Goal: Complete application form: Complete application form

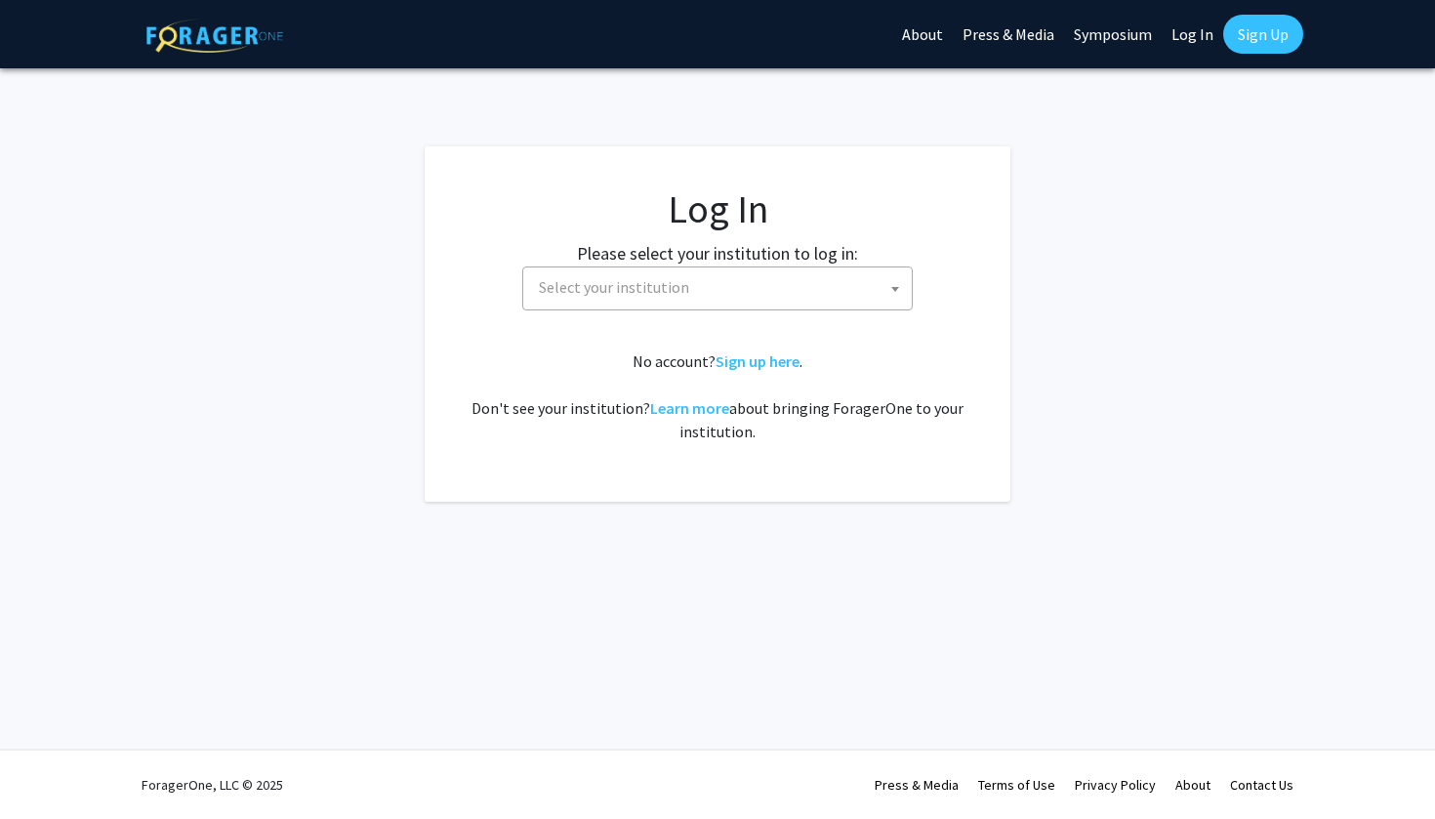
select select
click at [662, 270] on span "Select your institution" at bounding box center [721, 288] width 381 height 40
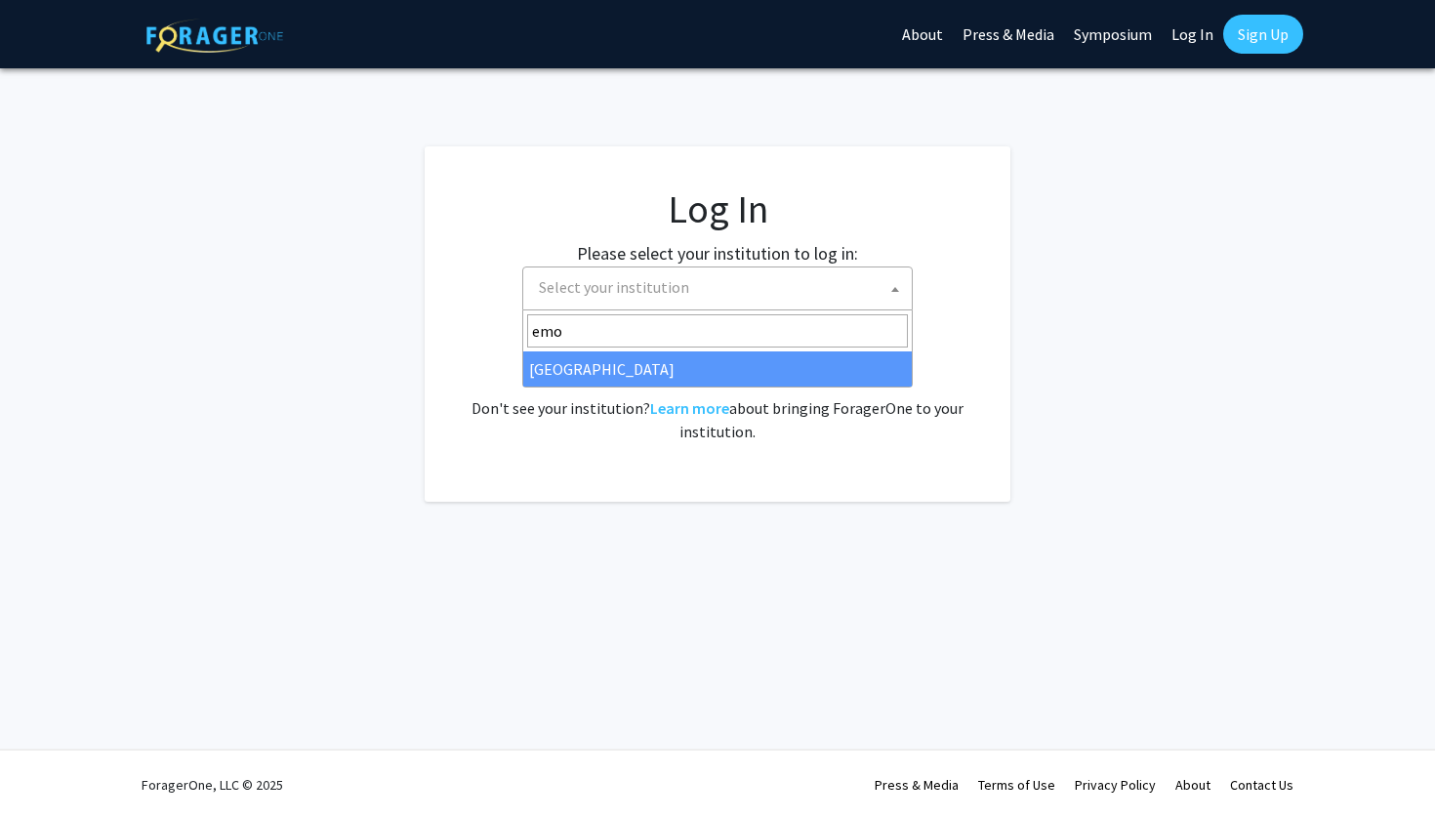
type input "emo"
select select "12"
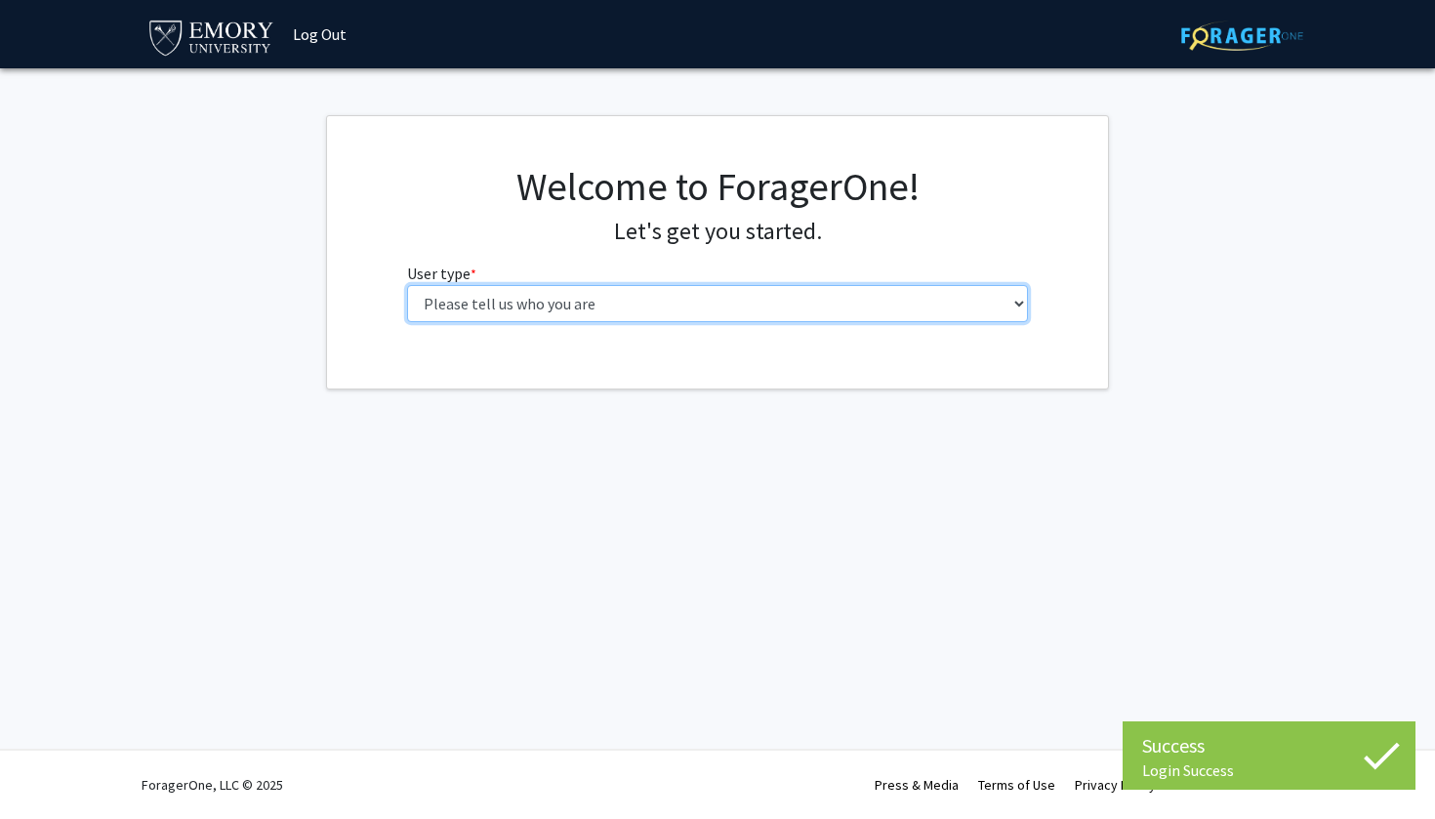
select select "1: undergrad"
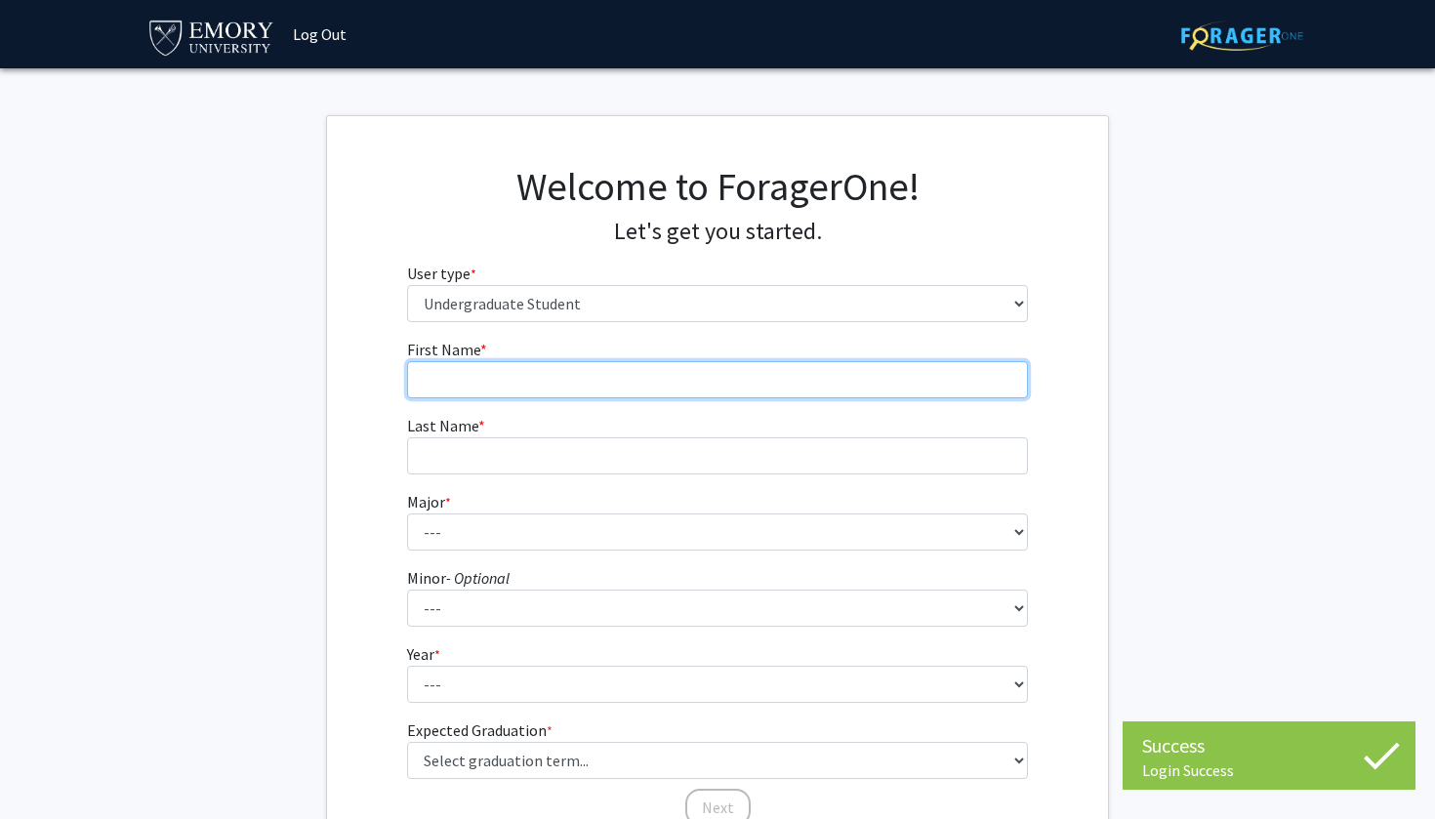
click at [490, 386] on input "First Name * required" at bounding box center [718, 379] width 622 height 37
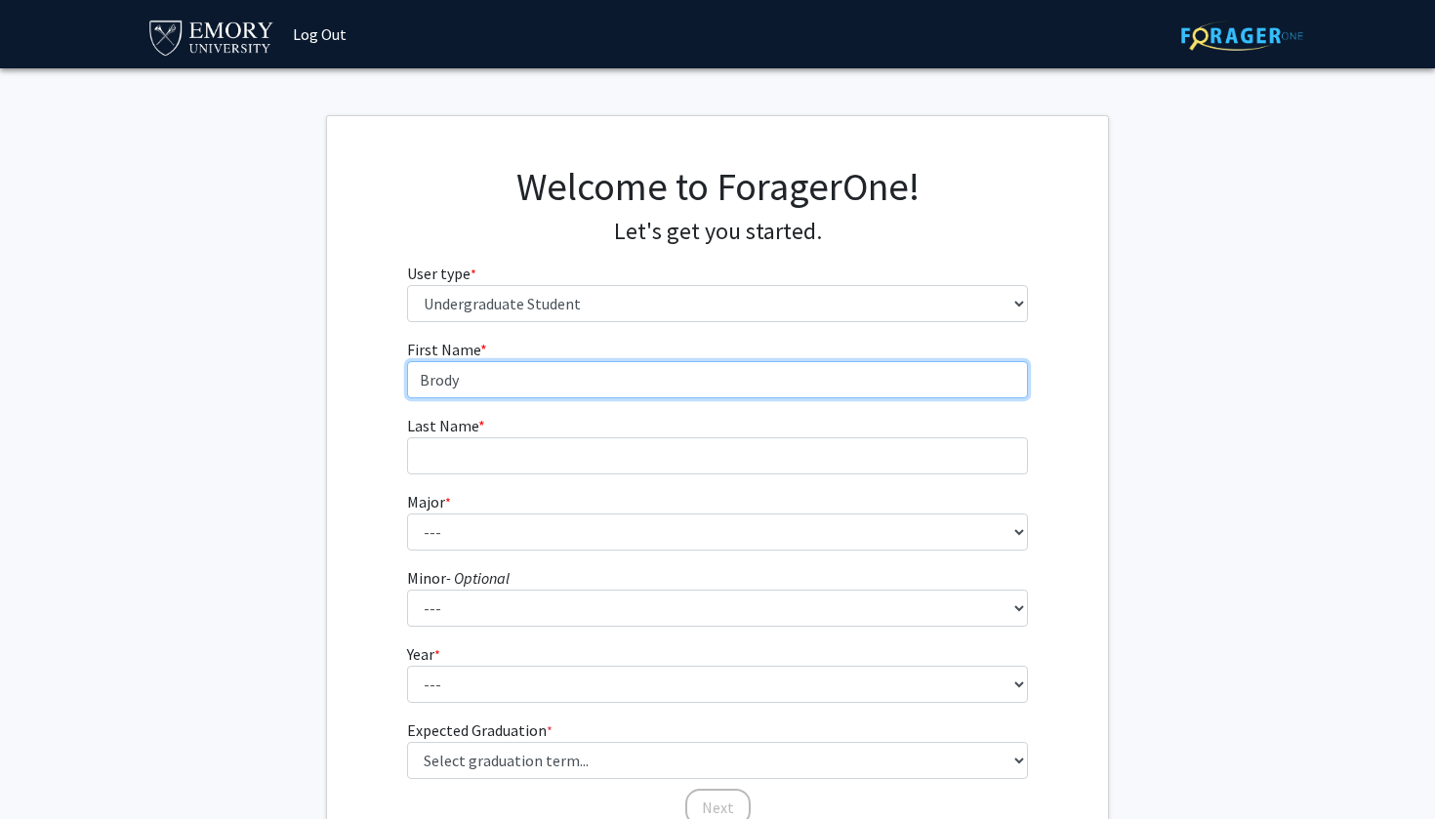
type input "Brody"
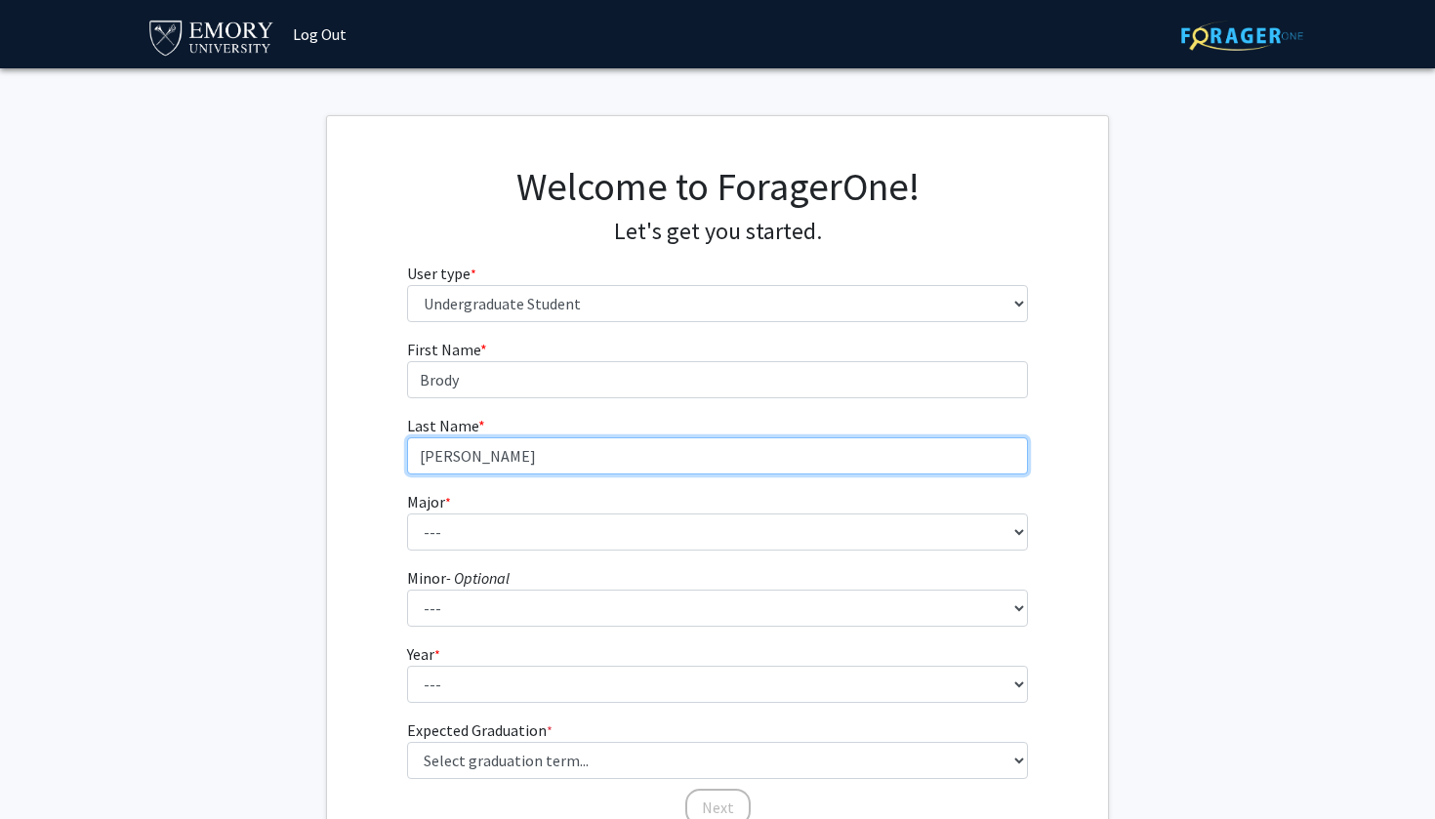
type input "Thurston"
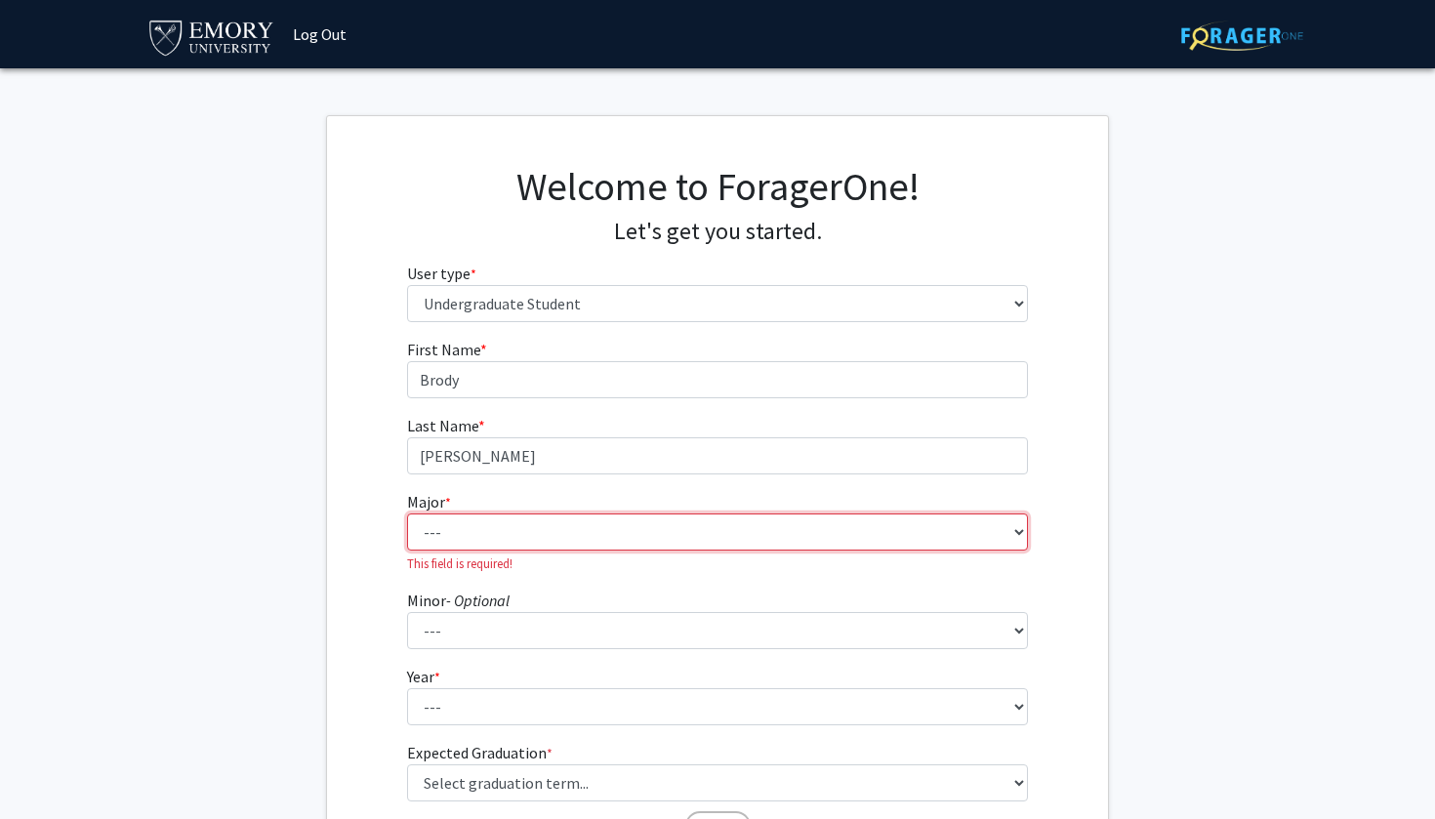
select select "12: 973"
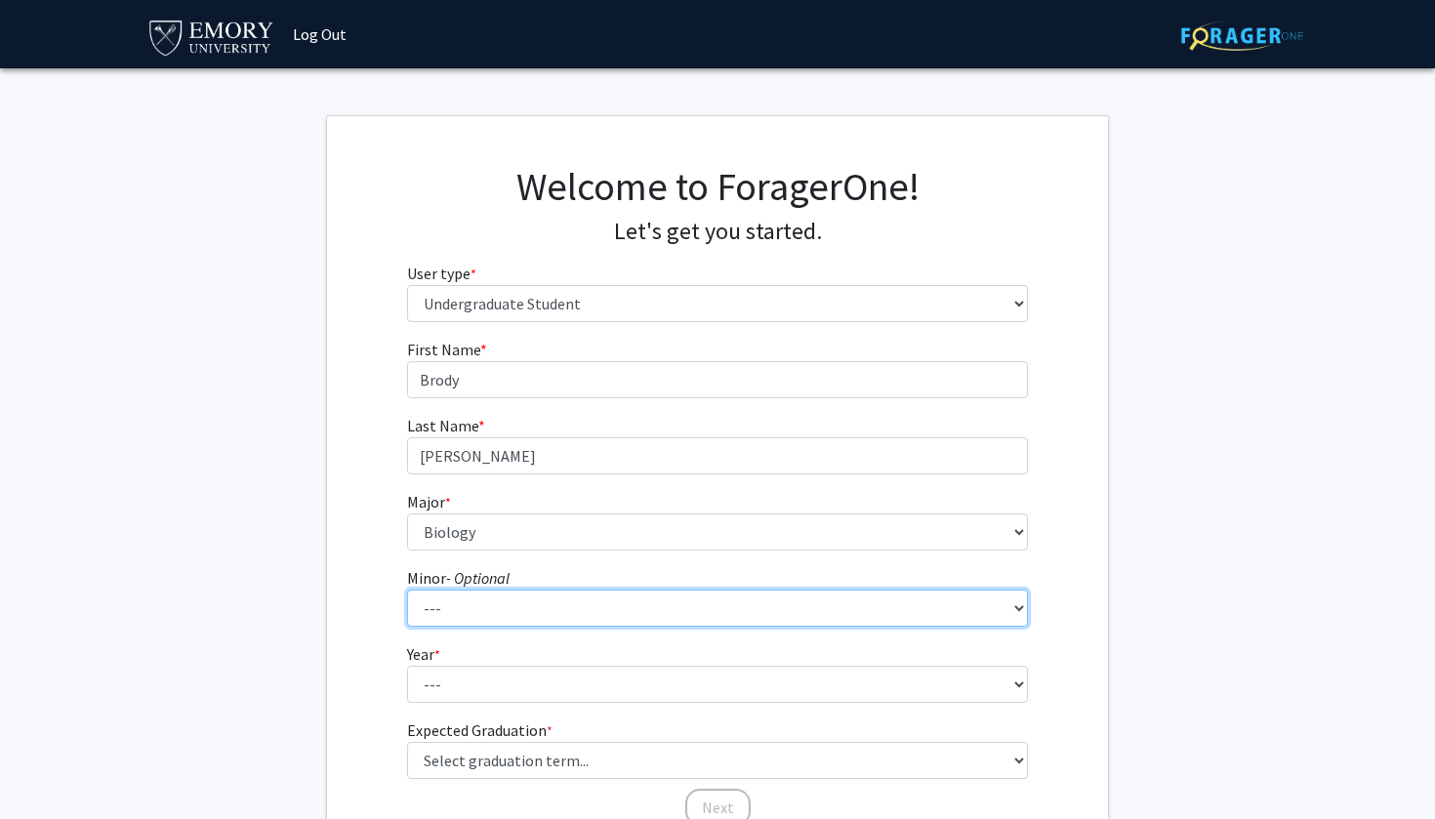
select select "11: 738"
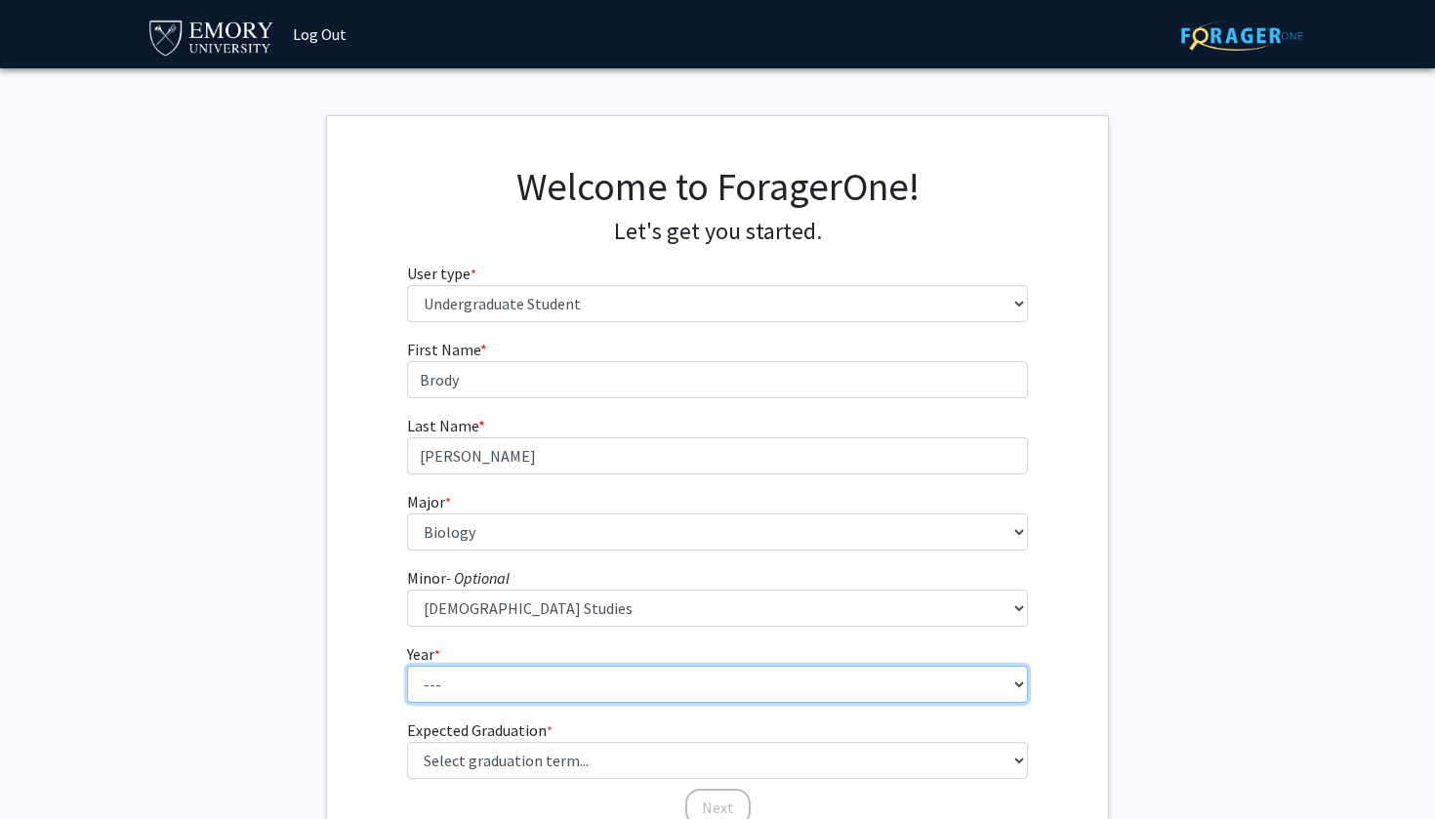
select select "1: first-year"
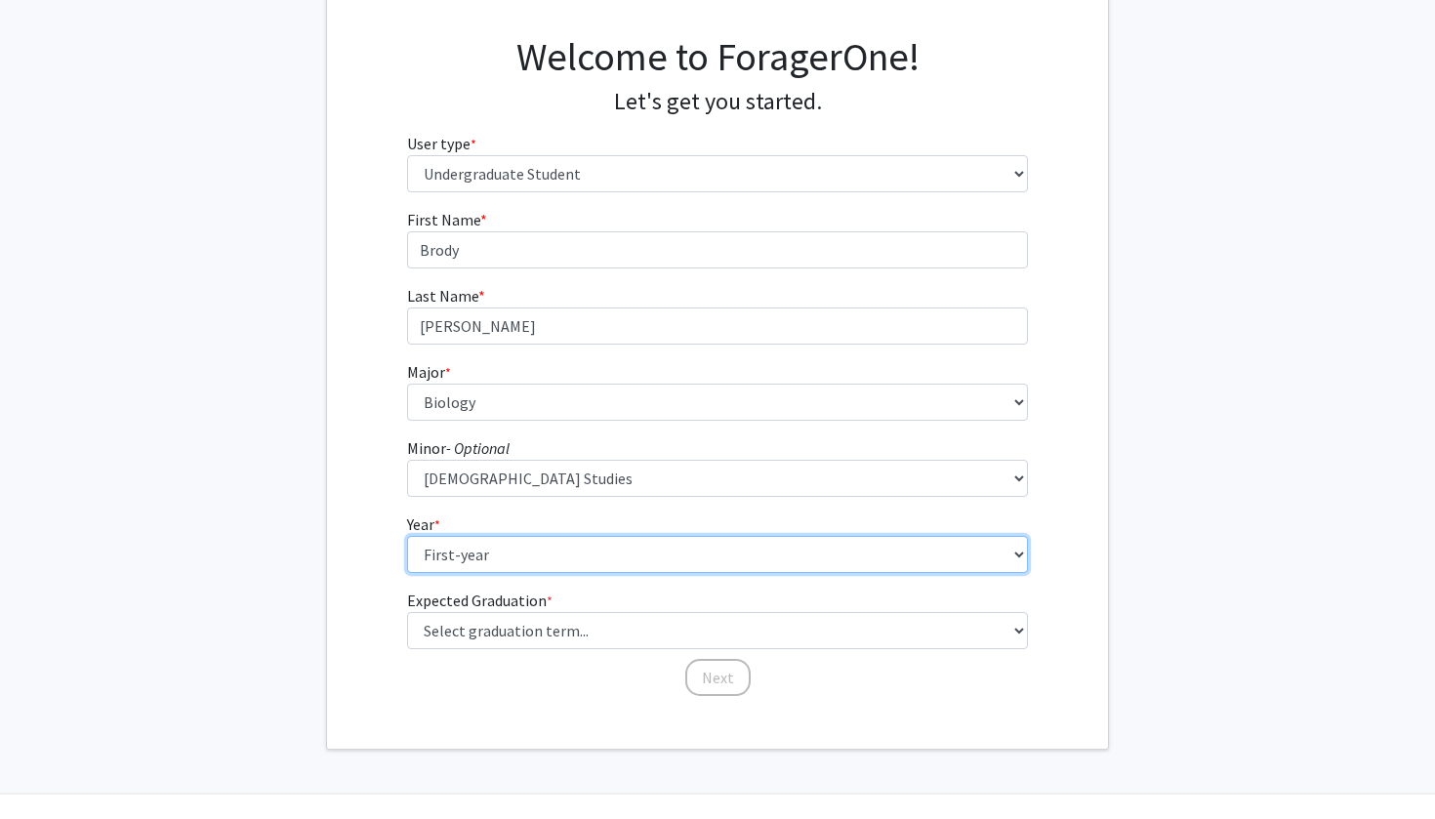
scroll to position [132, 0]
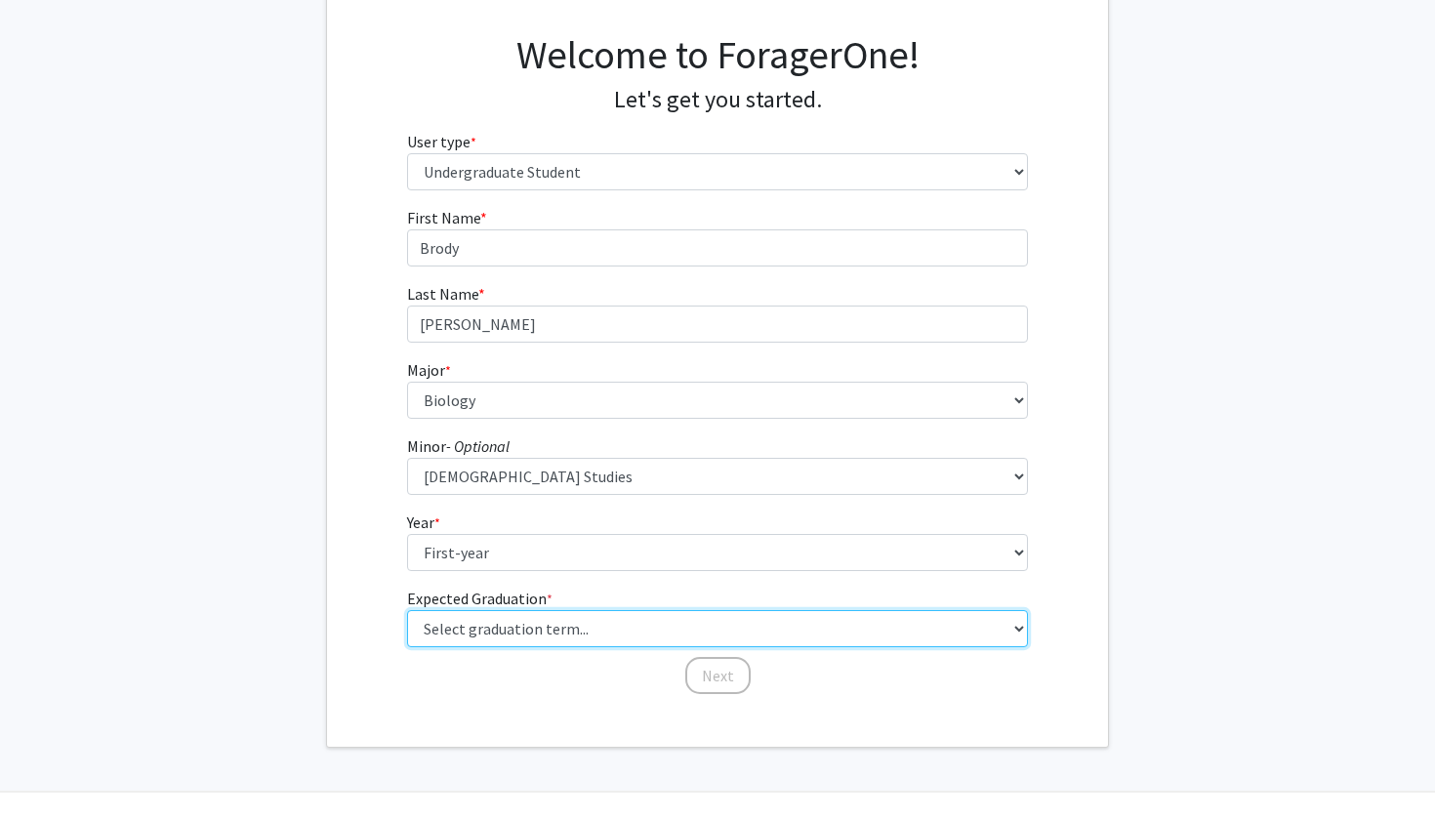
select select "17: spring_2029"
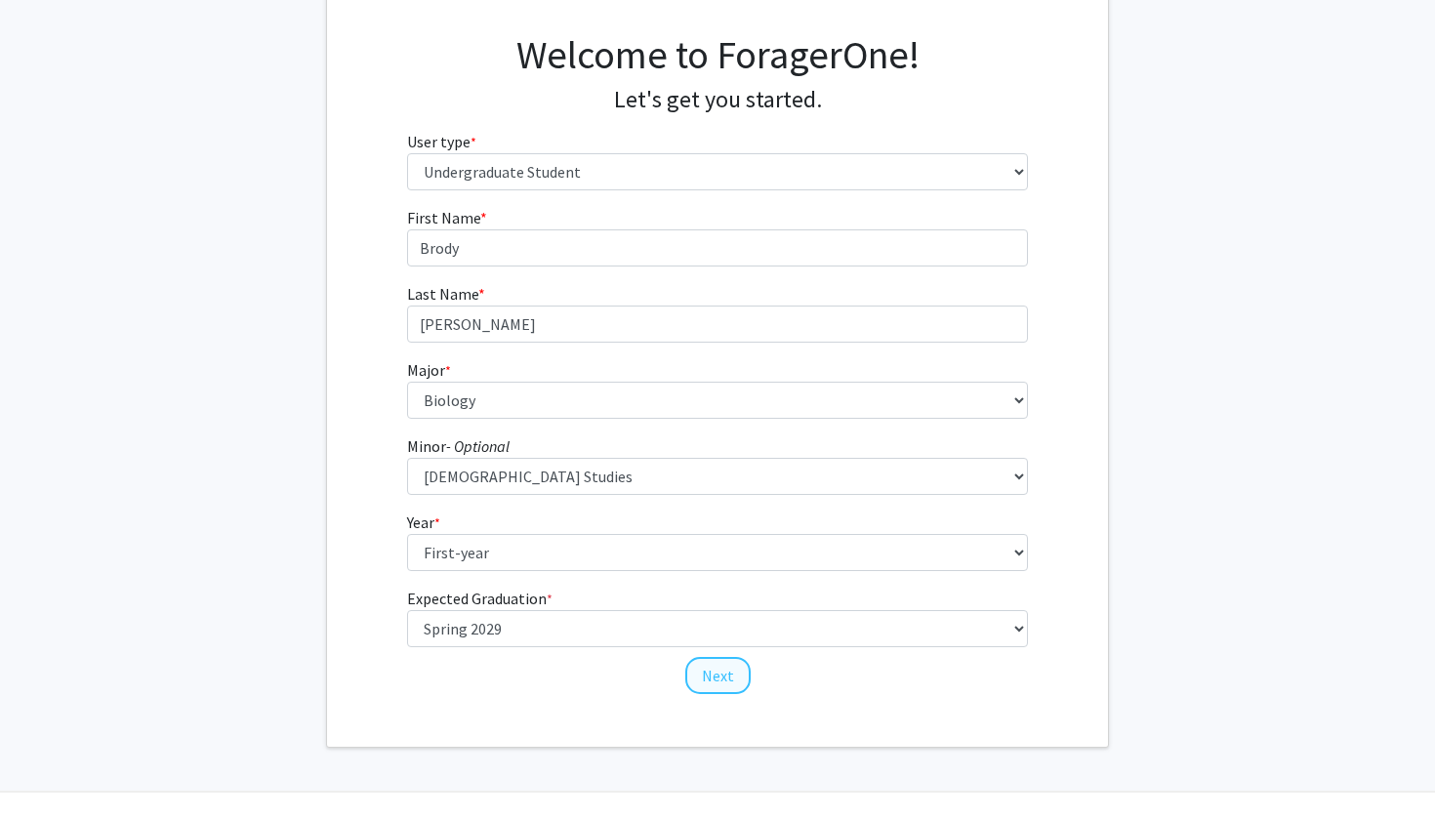
click at [726, 672] on button "Next" at bounding box center [717, 675] width 65 height 37
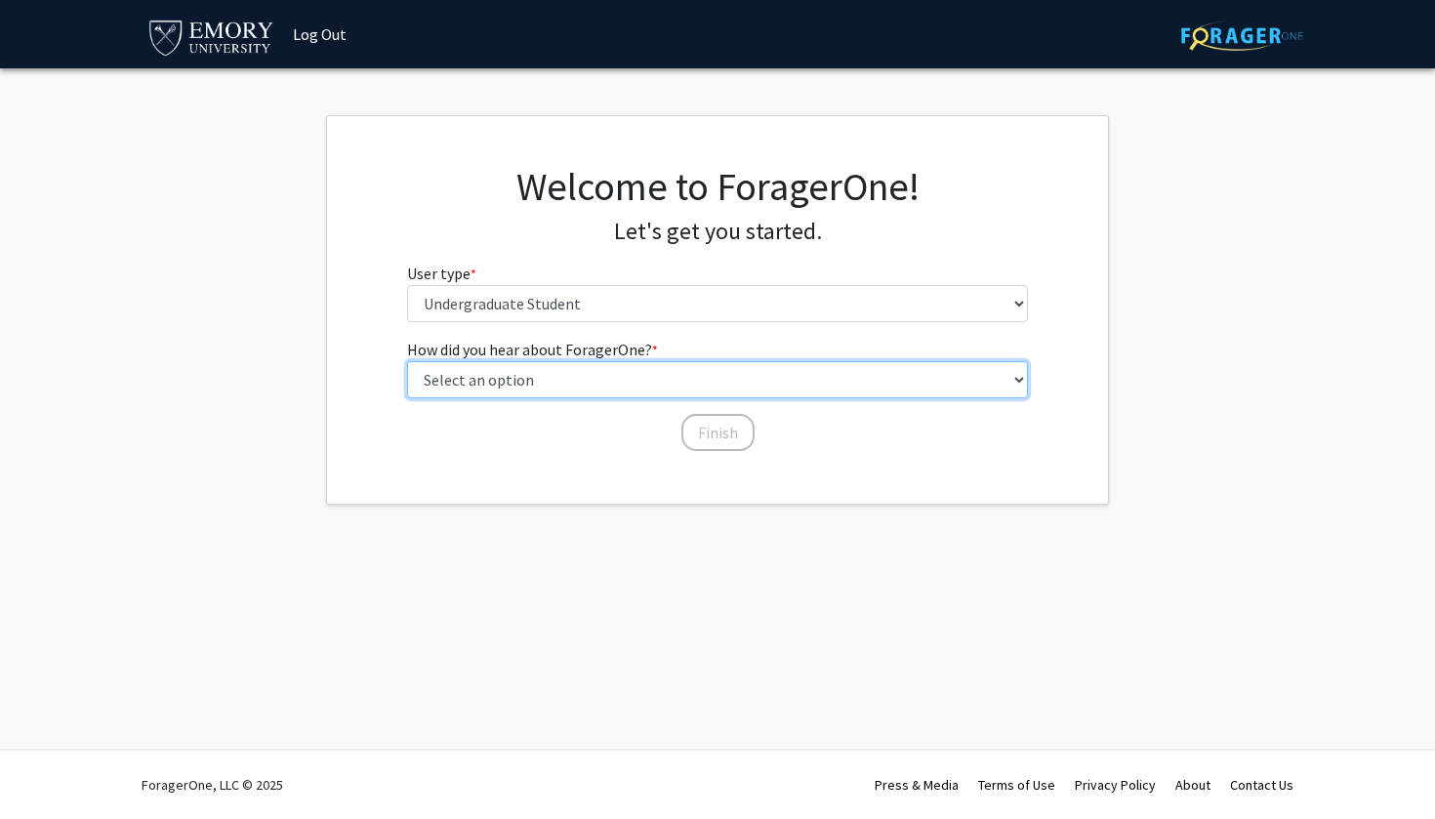
select select "3: university_website"
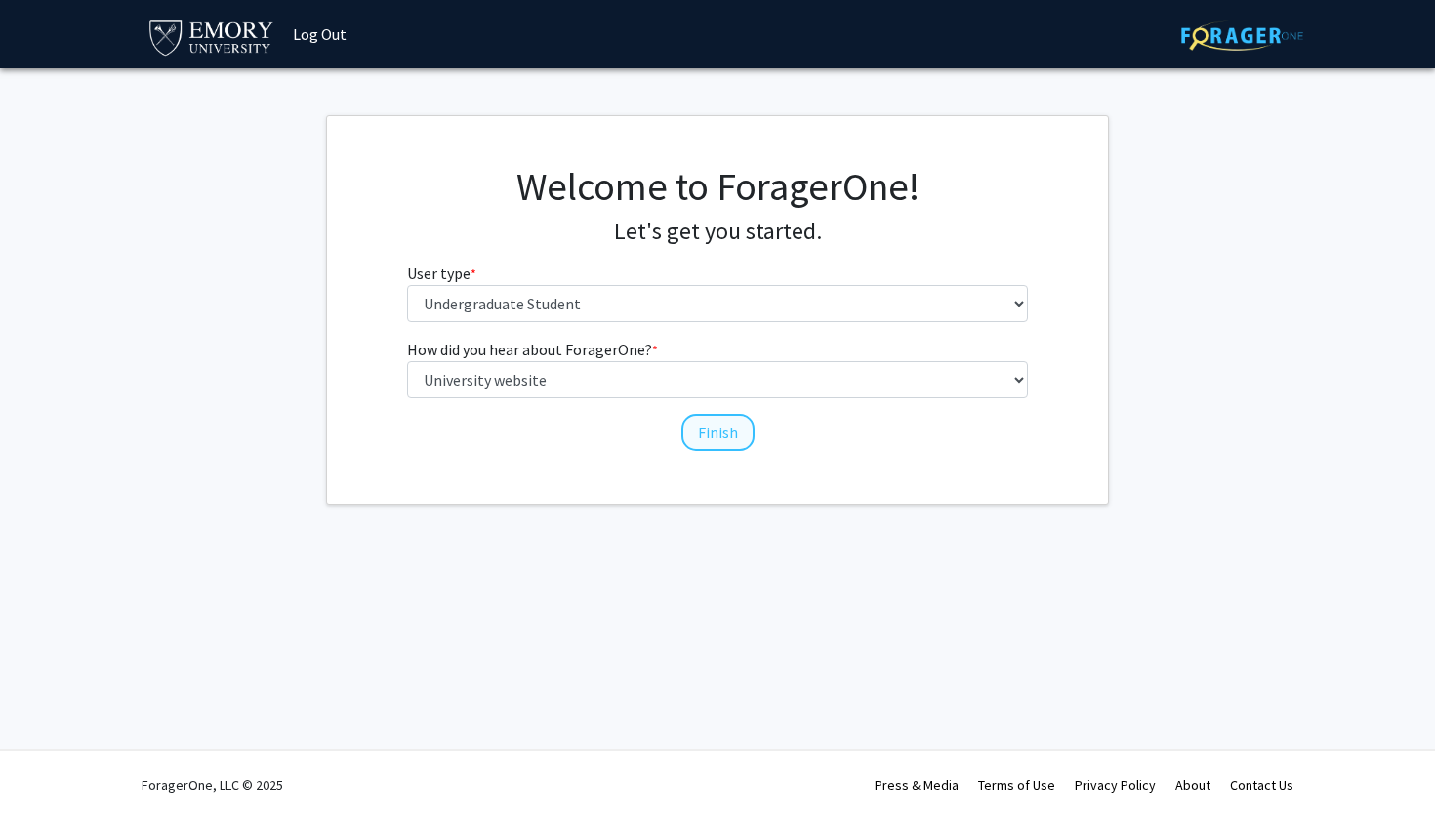
click at [721, 437] on button "Finish" at bounding box center [718, 432] width 73 height 37
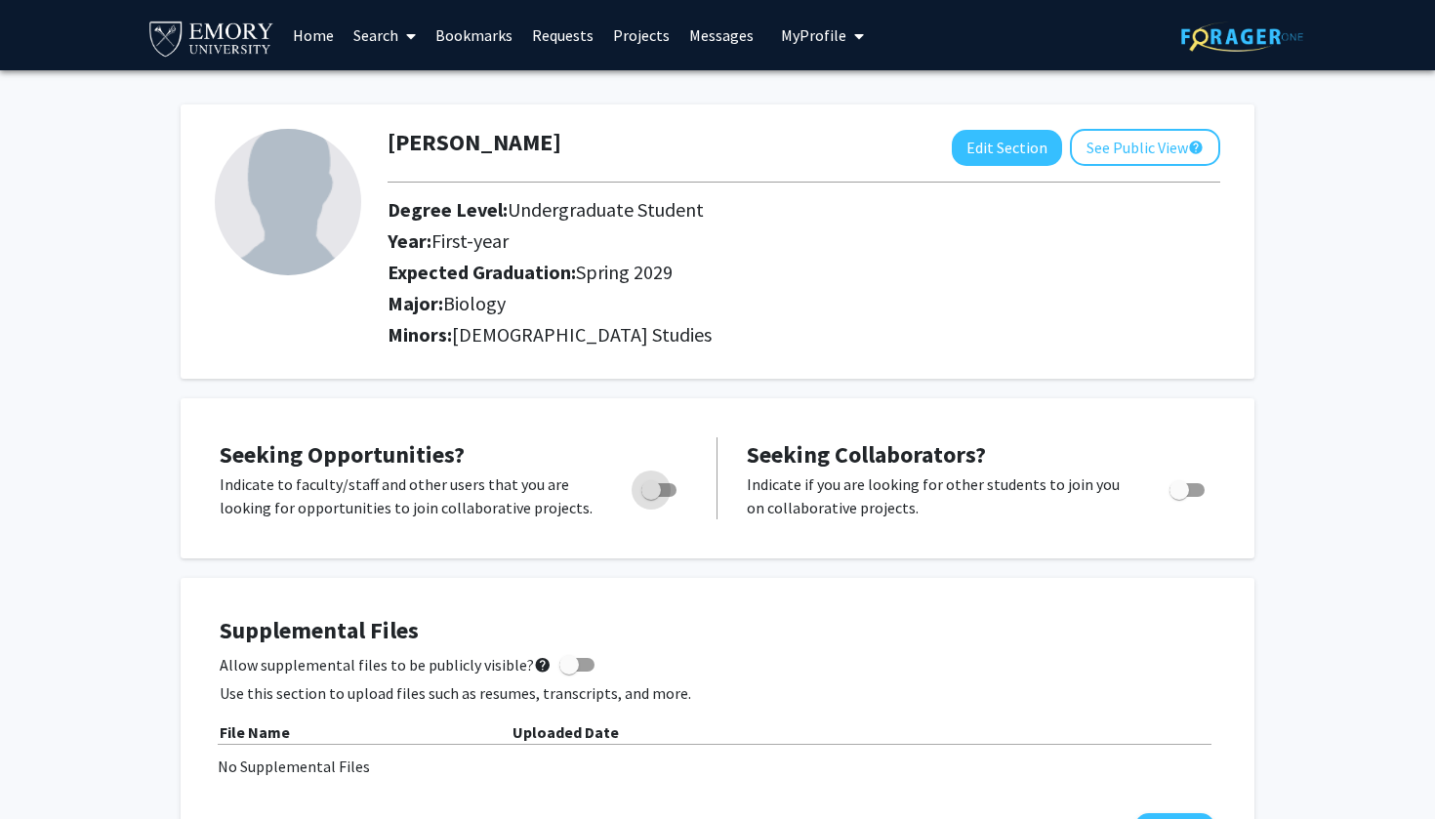
click at [662, 497] on span "Toggle" at bounding box center [659, 490] width 35 height 14
click at [651, 498] on input "Are you actively seeking opportunities?" at bounding box center [650, 497] width 1 height 1
checkbox input "true"
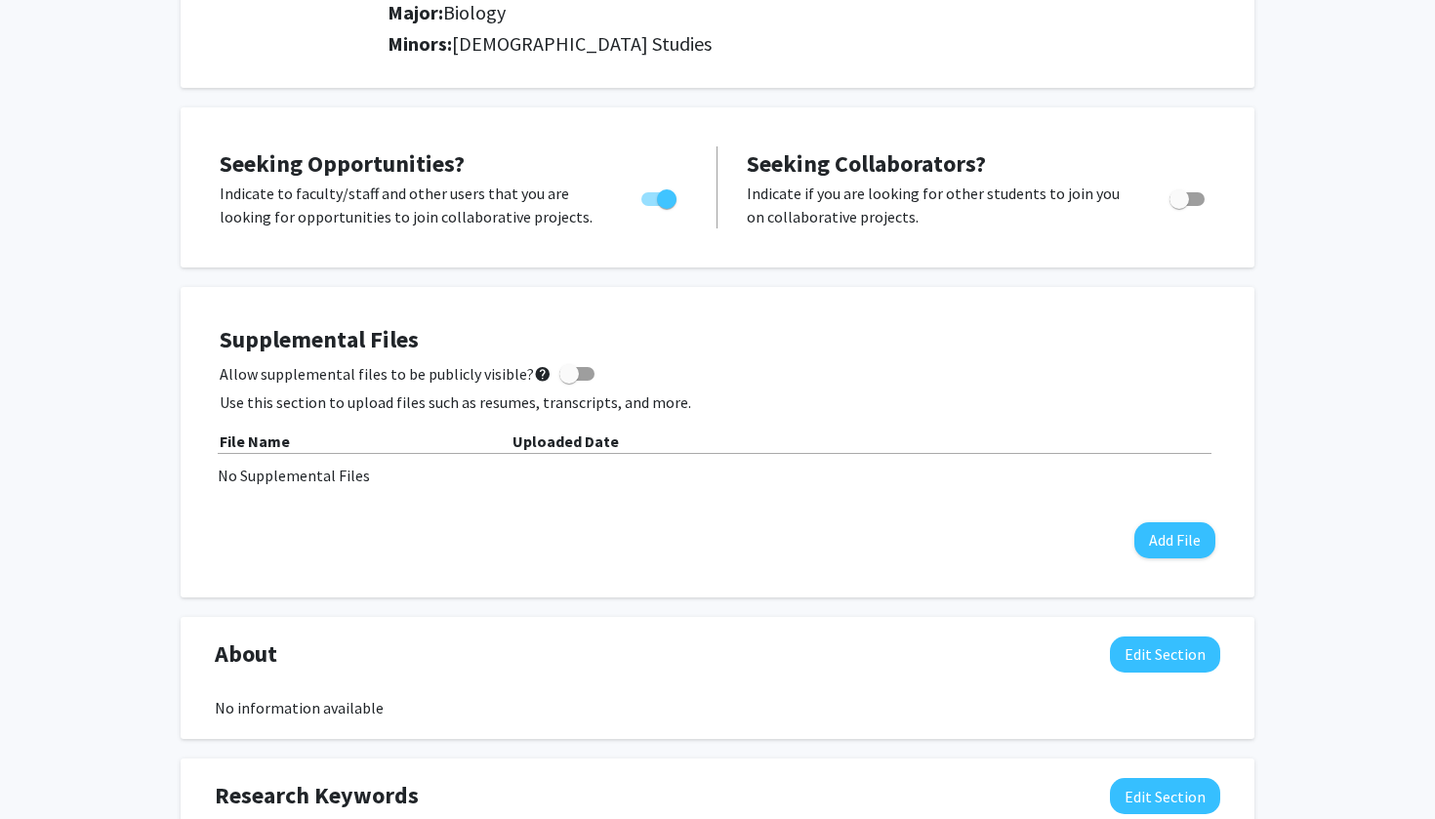
scroll to position [311, 0]
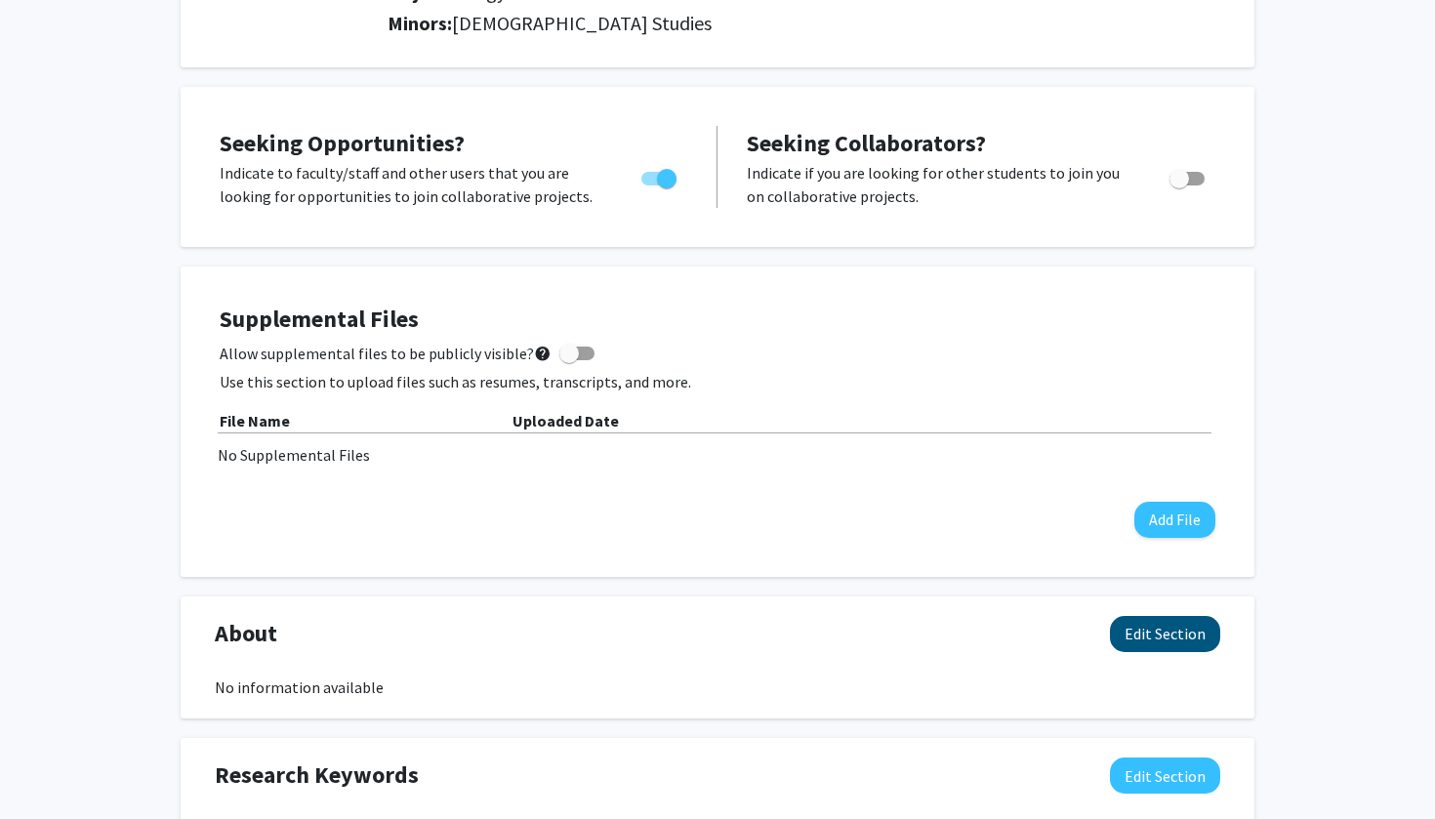
click at [1124, 632] on button "Edit Section" at bounding box center [1165, 634] width 110 height 36
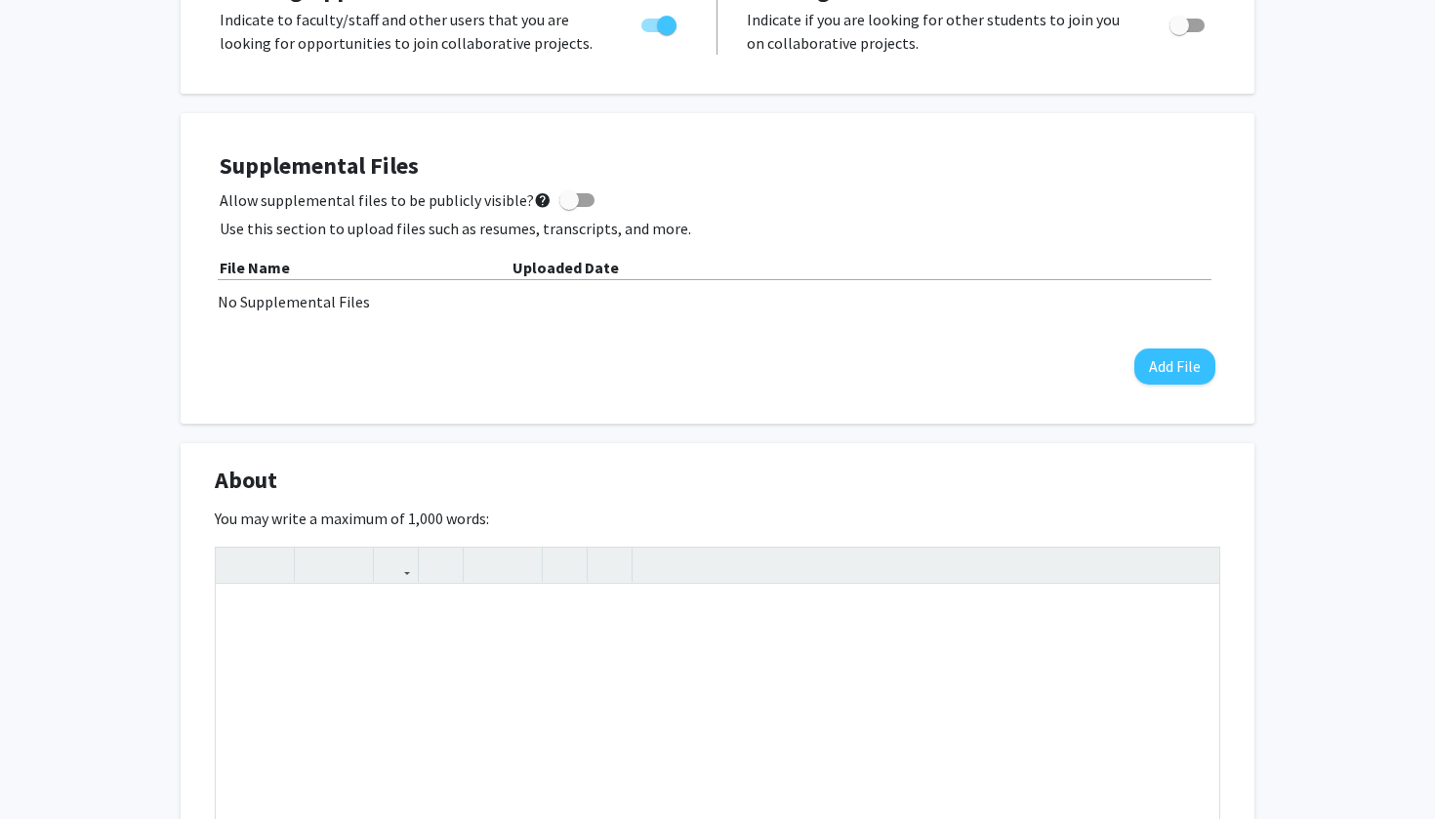
scroll to position [464, 0]
click at [729, 616] on div "Note to users with screen readers: Please deactivate our accessibility plugin f…" at bounding box center [718, 732] width 1004 height 293
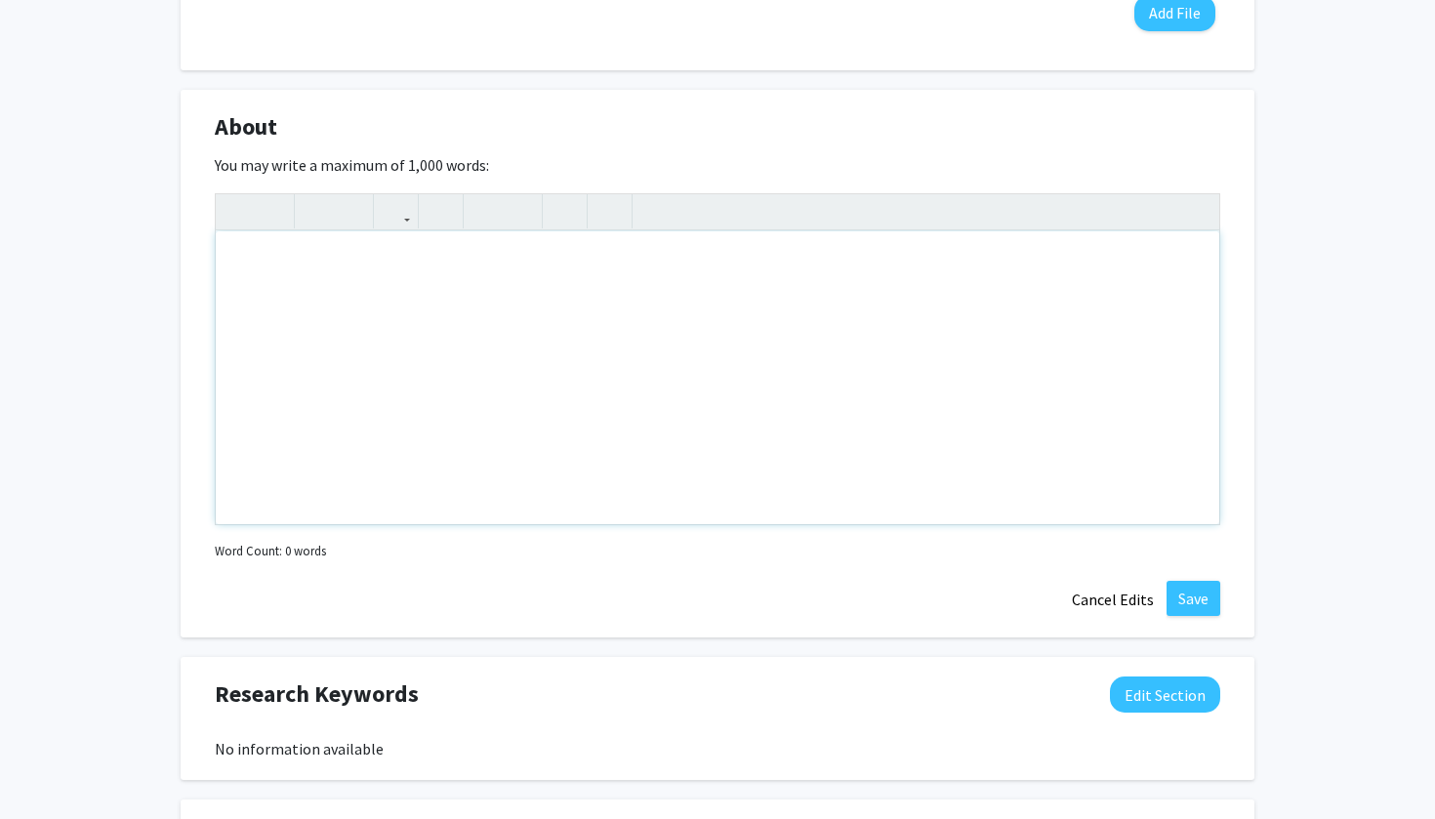
scroll to position [1002, 0]
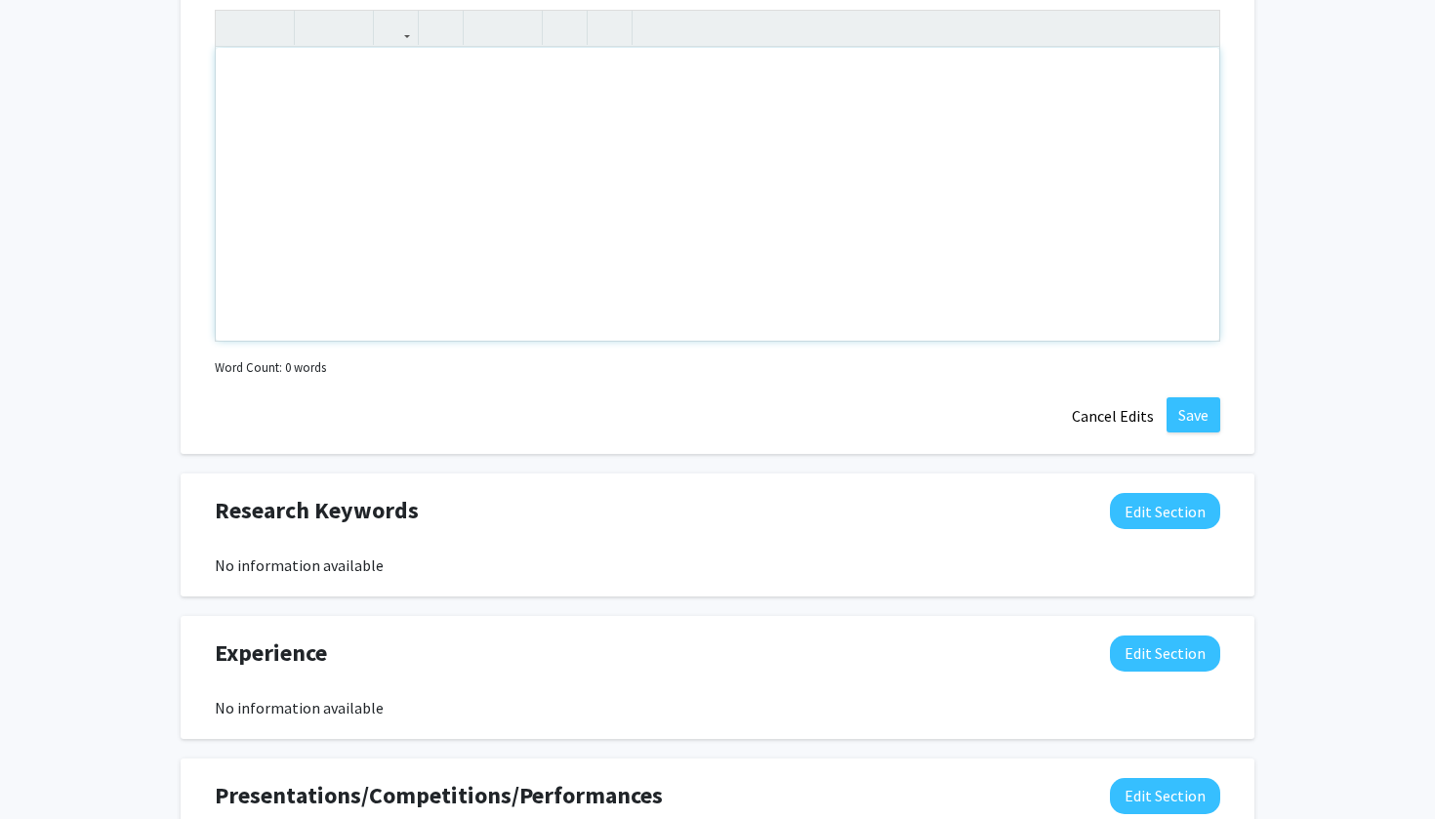
click at [566, 170] on div "Note to users with screen readers: Please deactivate our accessibility plugin f…" at bounding box center [718, 194] width 1004 height 293
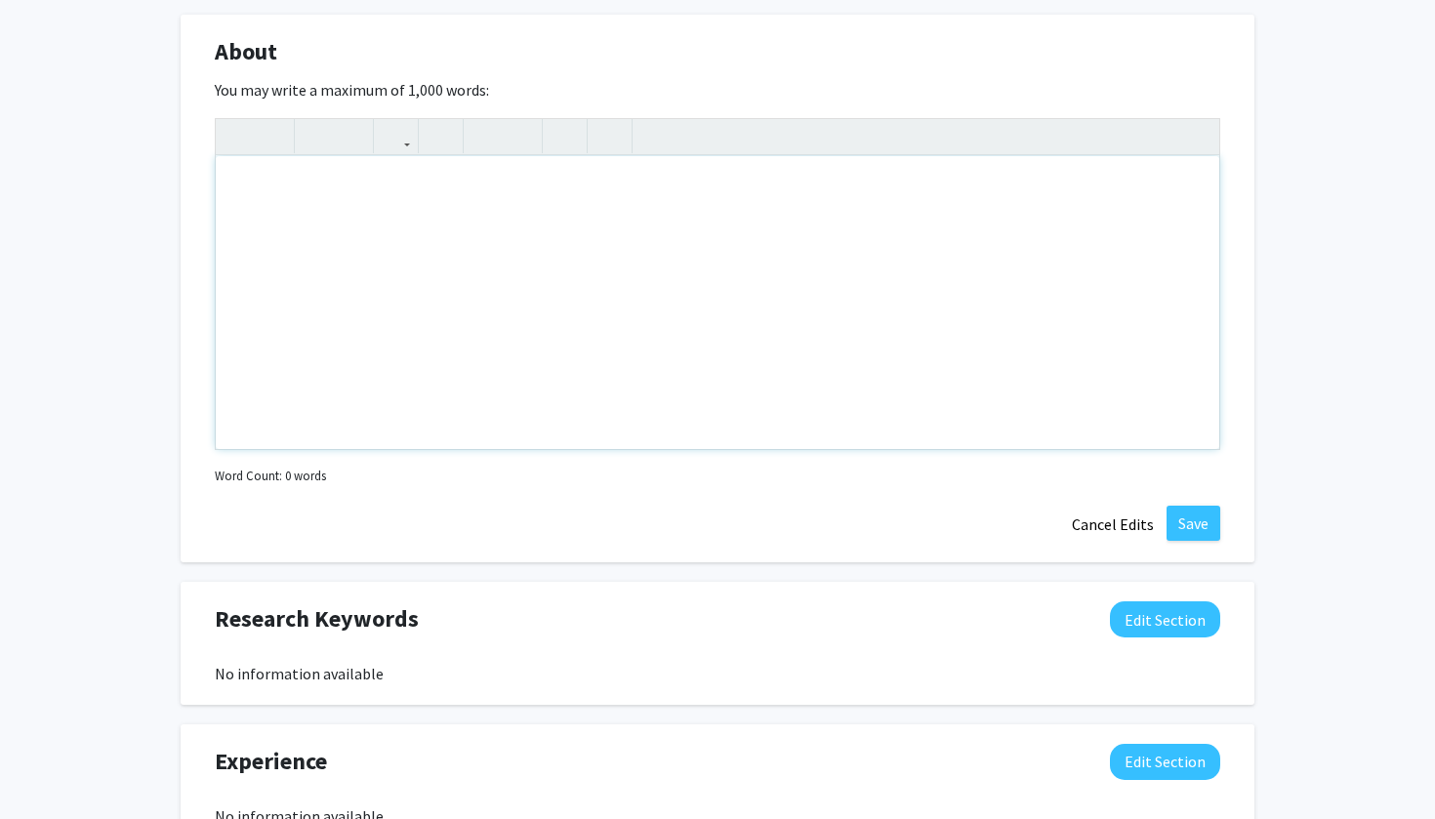
scroll to position [890, 0]
